Goal: Transaction & Acquisition: Download file/media

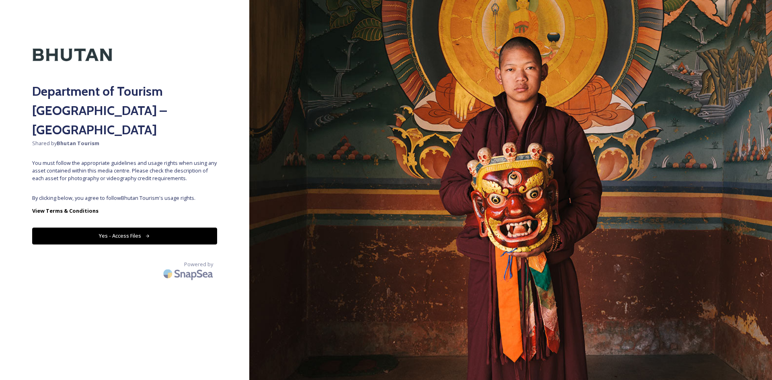
click at [143, 228] on button "Yes - Access Files" at bounding box center [124, 236] width 185 height 16
click at [140, 228] on button "Yes - Access Files" at bounding box center [124, 236] width 185 height 16
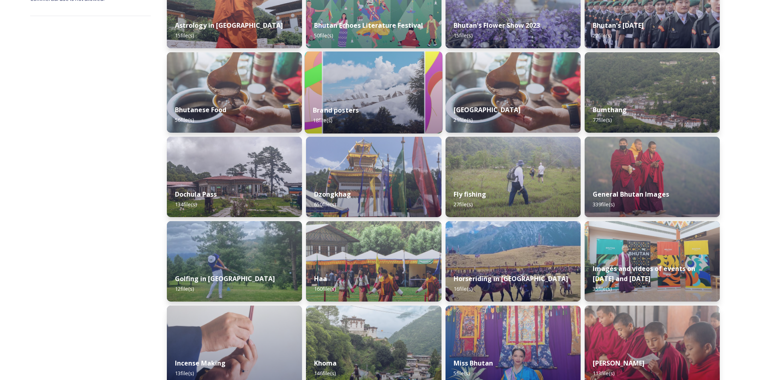
scroll to position [40, 0]
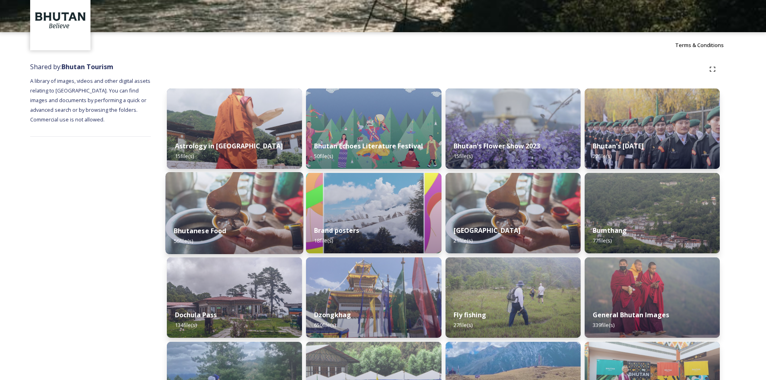
click at [259, 204] on img at bounding box center [235, 213] width 138 height 82
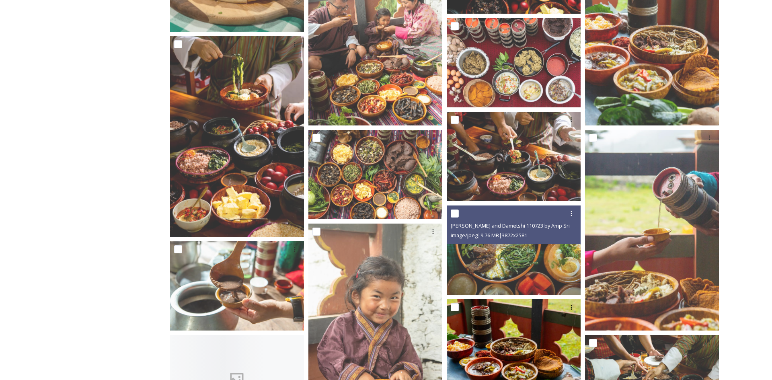
scroll to position [282, 0]
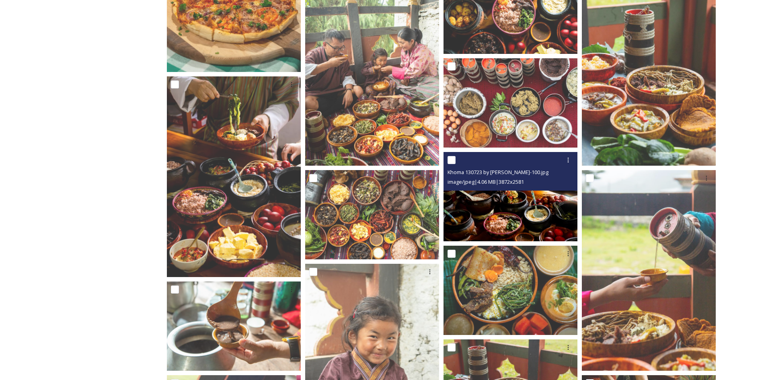
click at [539, 199] on img at bounding box center [511, 196] width 134 height 89
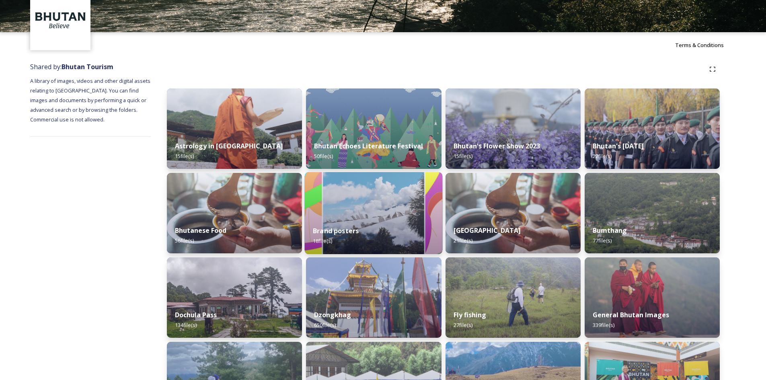
scroll to position [80, 0]
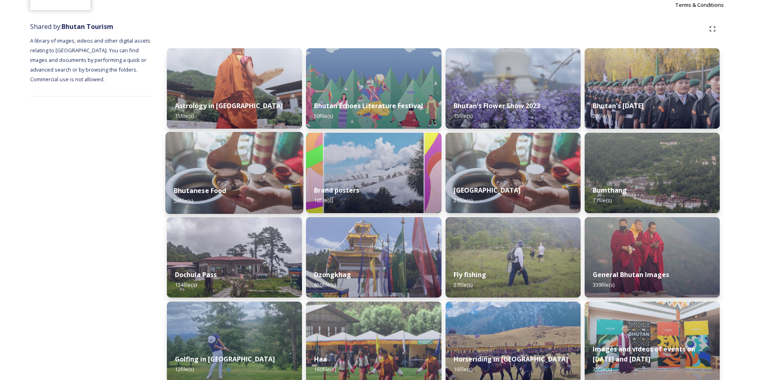
click at [257, 176] on img at bounding box center [235, 173] width 138 height 82
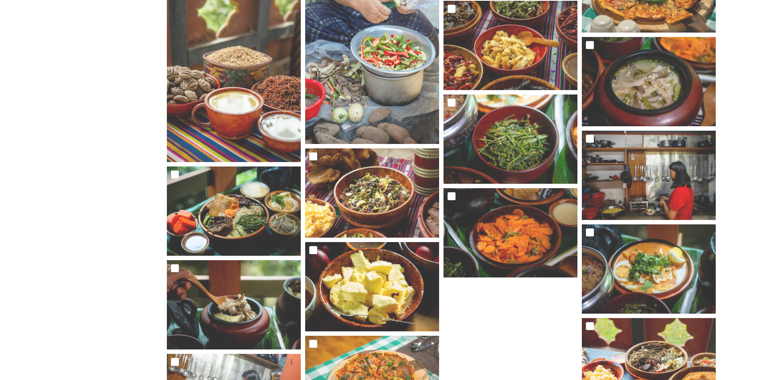
scroll to position [1133, 0]
